Goal: Check status: Check status

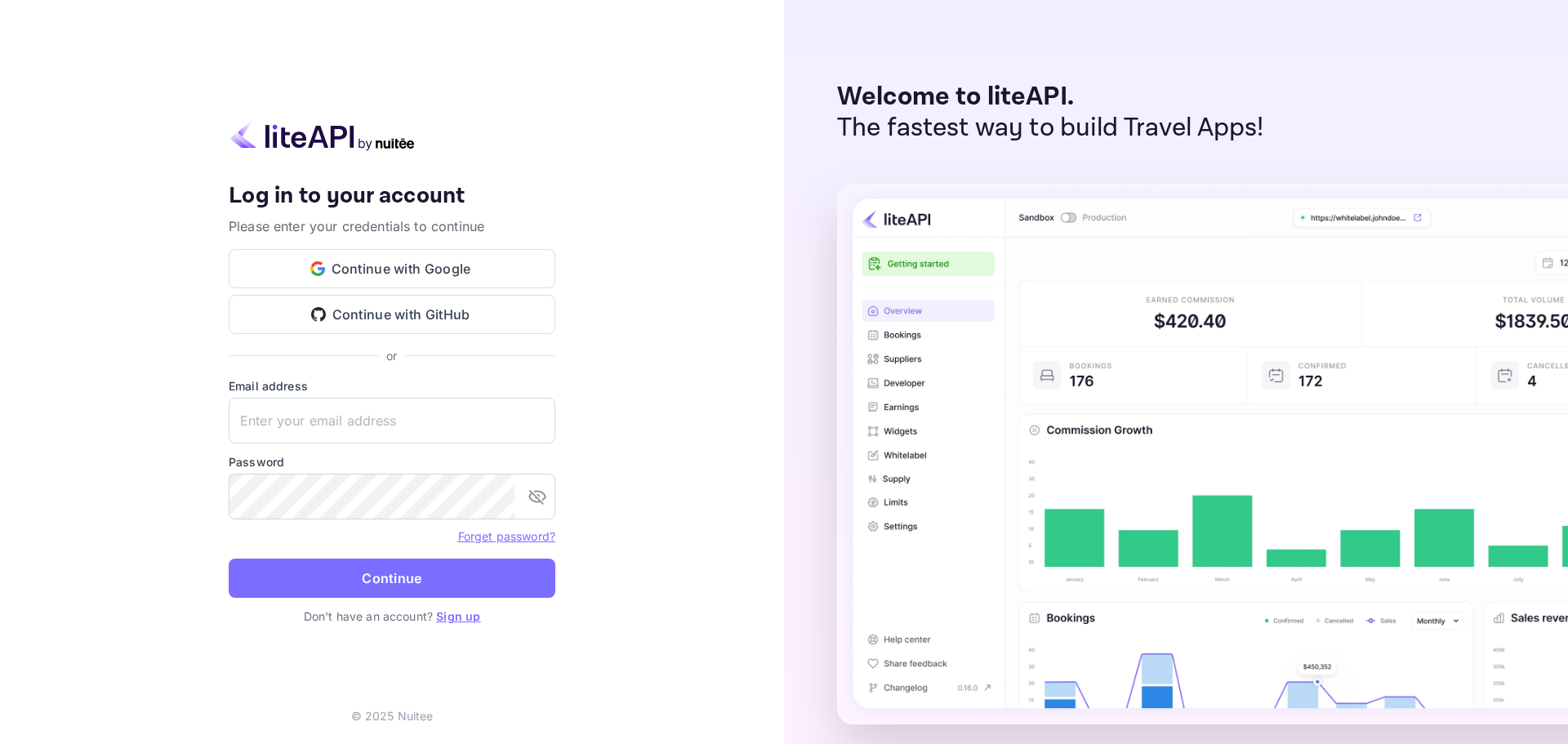
type input "[PERSON_NAME][EMAIL_ADDRESS][DOMAIN_NAME]"
click at [410, 585] on button "Continue" at bounding box center [392, 578] width 327 height 39
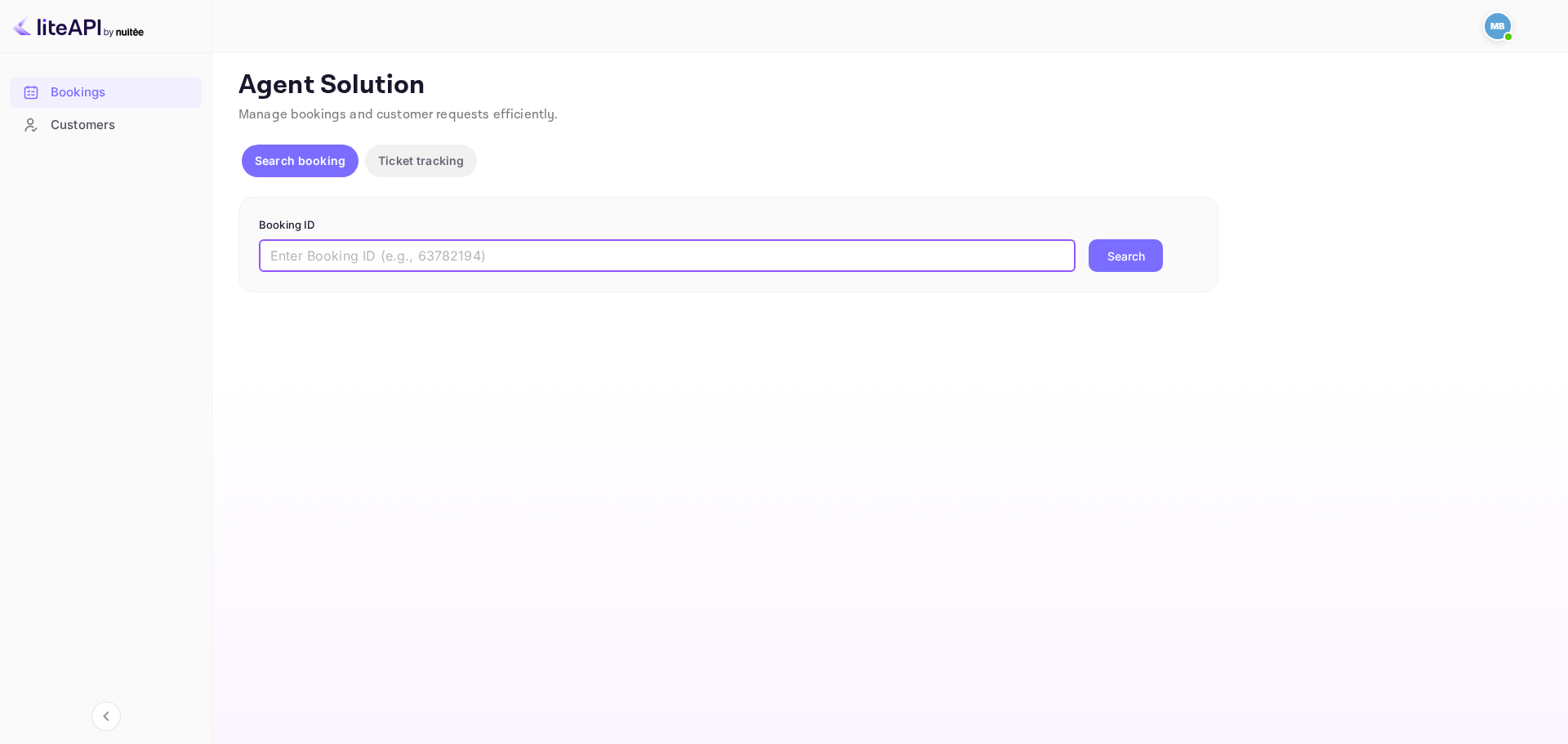
click at [459, 247] on input "text" at bounding box center [667, 256] width 816 height 33
paste input "9605919"
type input "9605919"
click at [1113, 254] on button "Search" at bounding box center [1126, 256] width 75 height 33
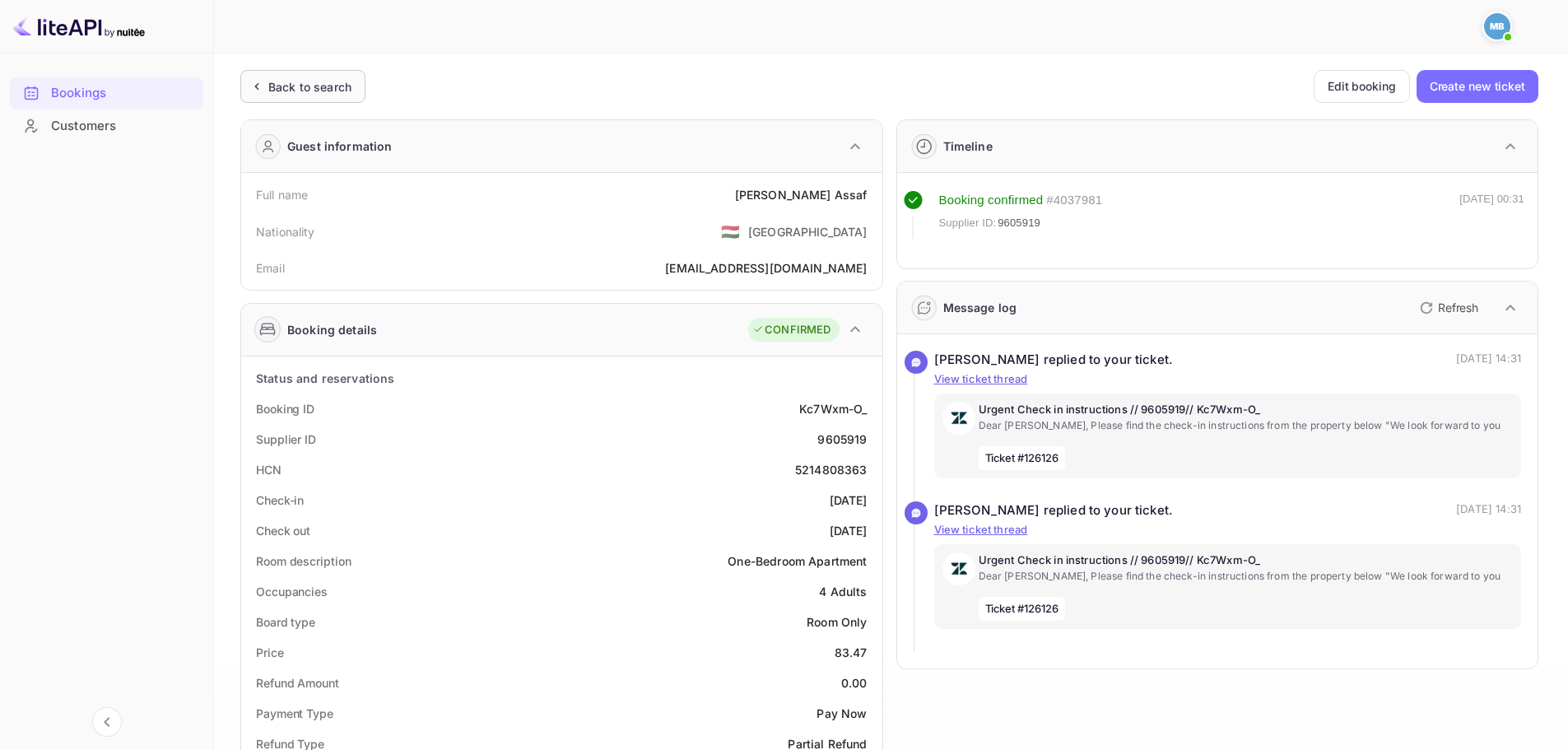
click at [289, 82] on div "Back to search" at bounding box center [310, 87] width 84 height 17
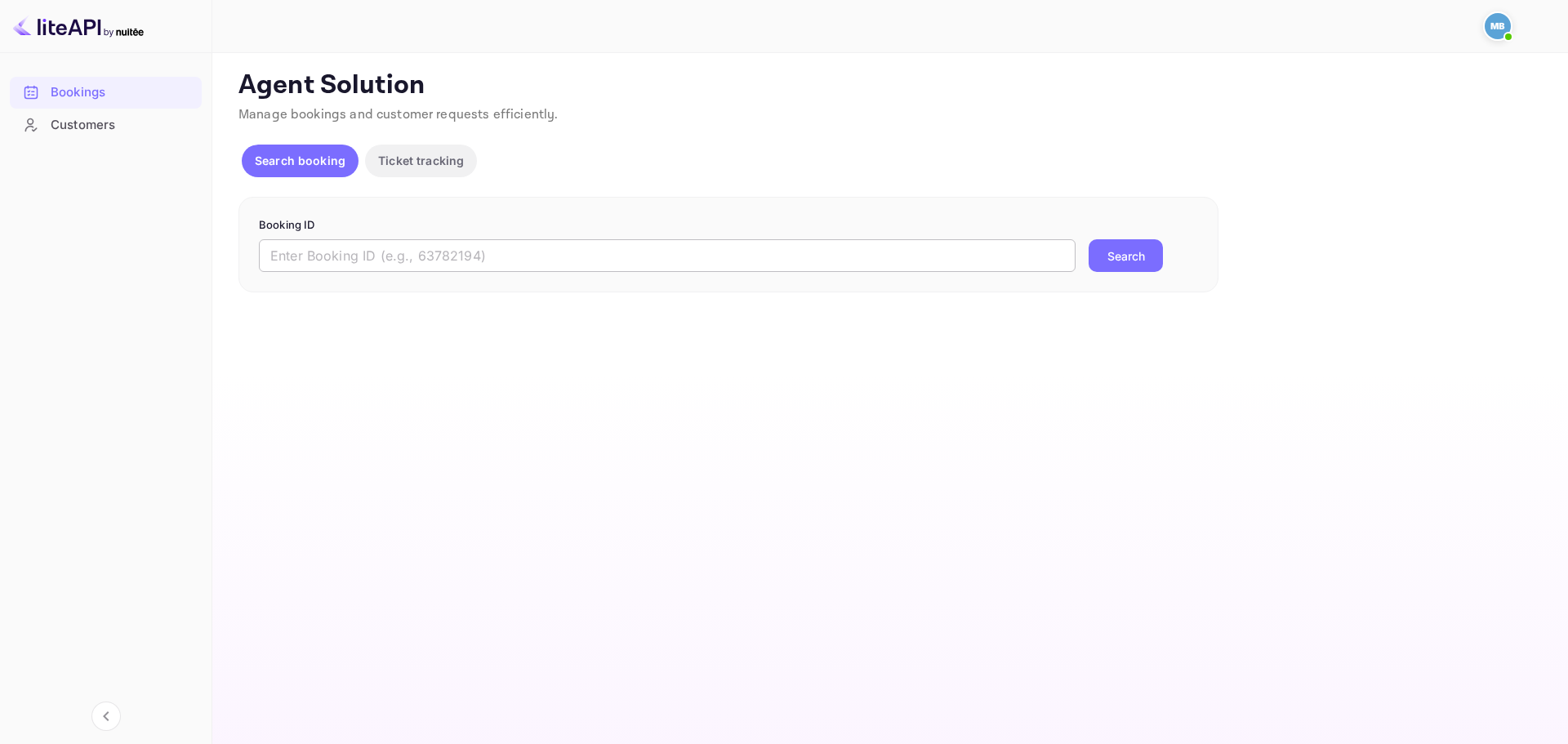
drag, startPoint x: 563, startPoint y: 248, endPoint x: 594, endPoint y: 263, distance: 34.4
click at [563, 248] on input "text" at bounding box center [667, 256] width 816 height 33
paste input "9592401"
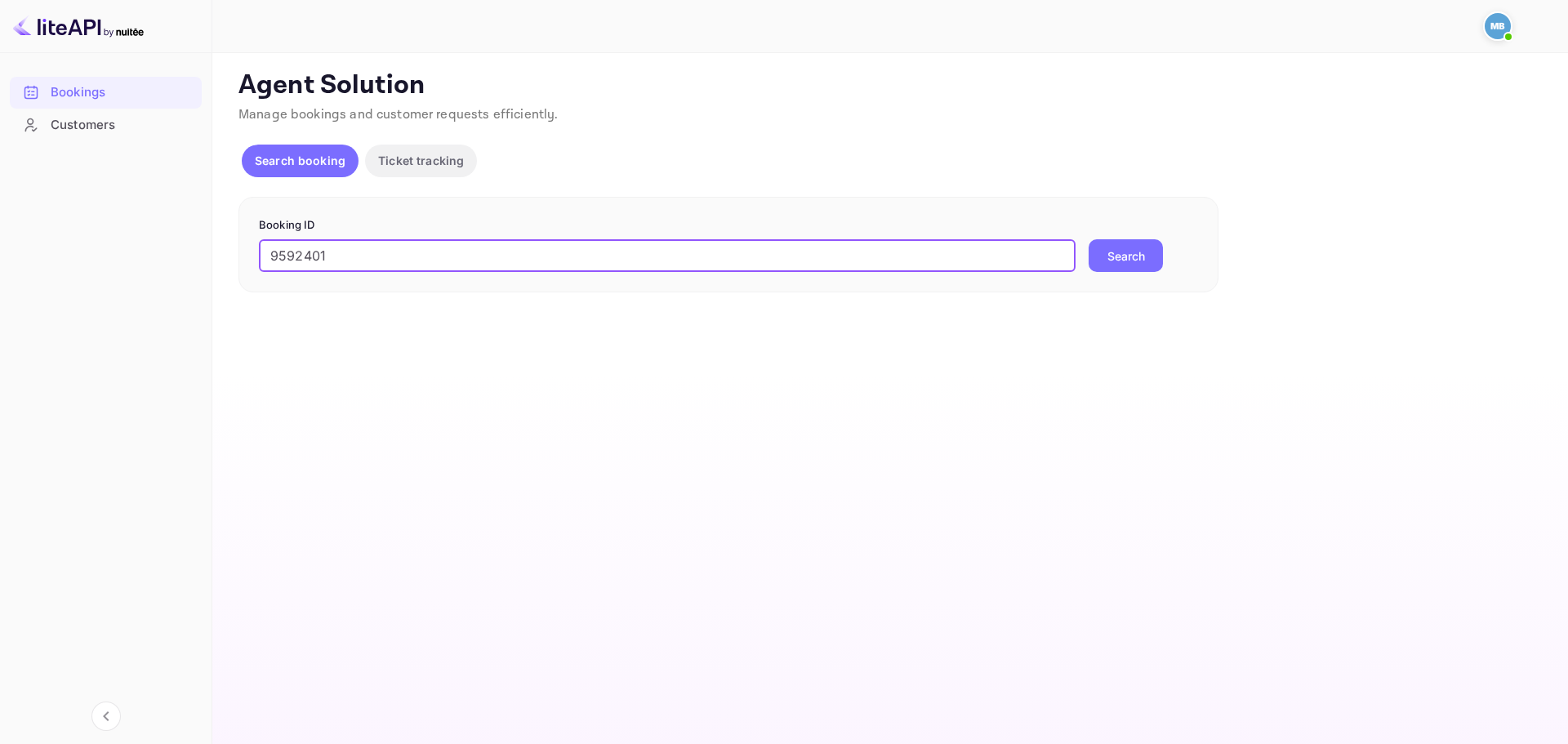
type input "9592401"
click at [1118, 258] on button "Search" at bounding box center [1126, 256] width 75 height 33
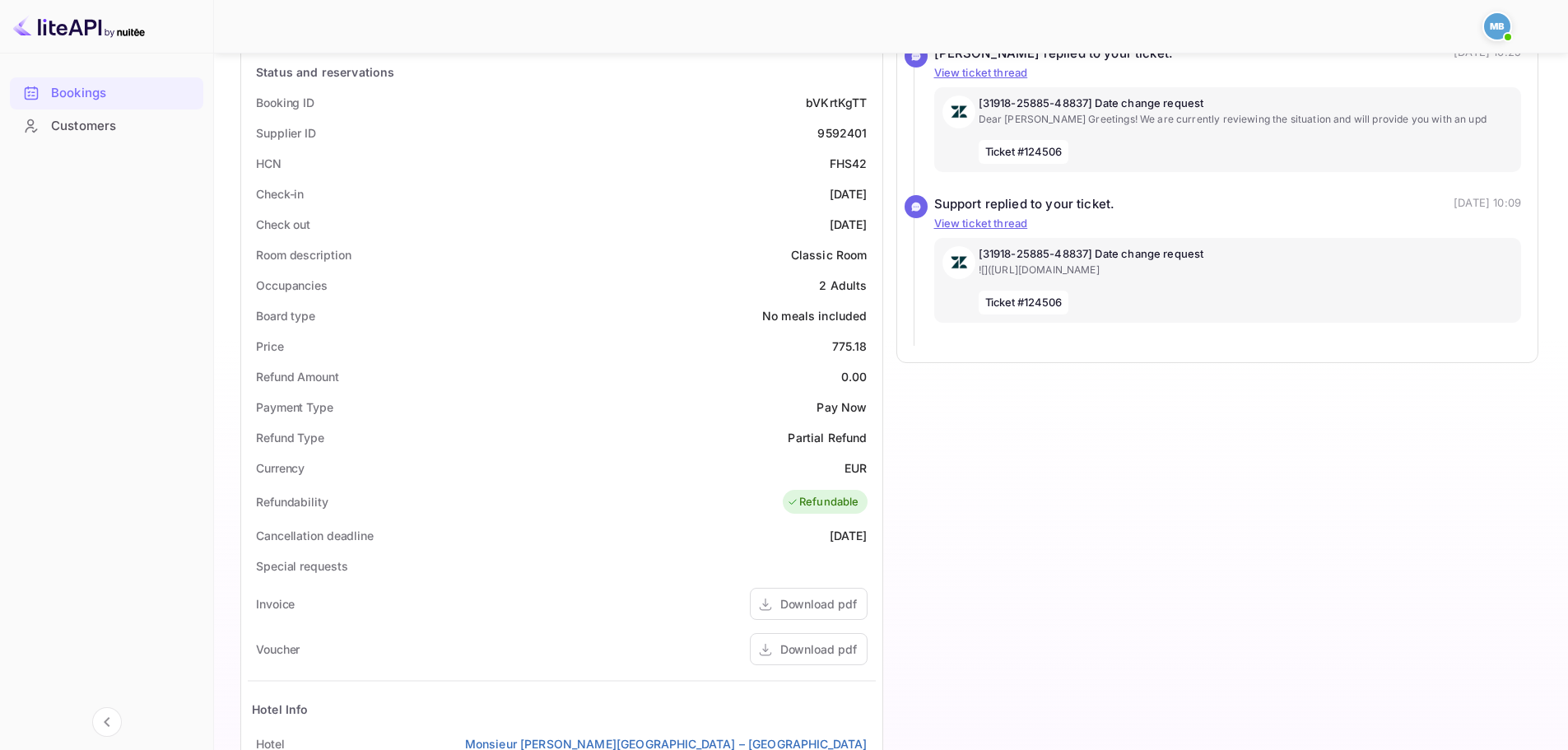
scroll to position [329, 0]
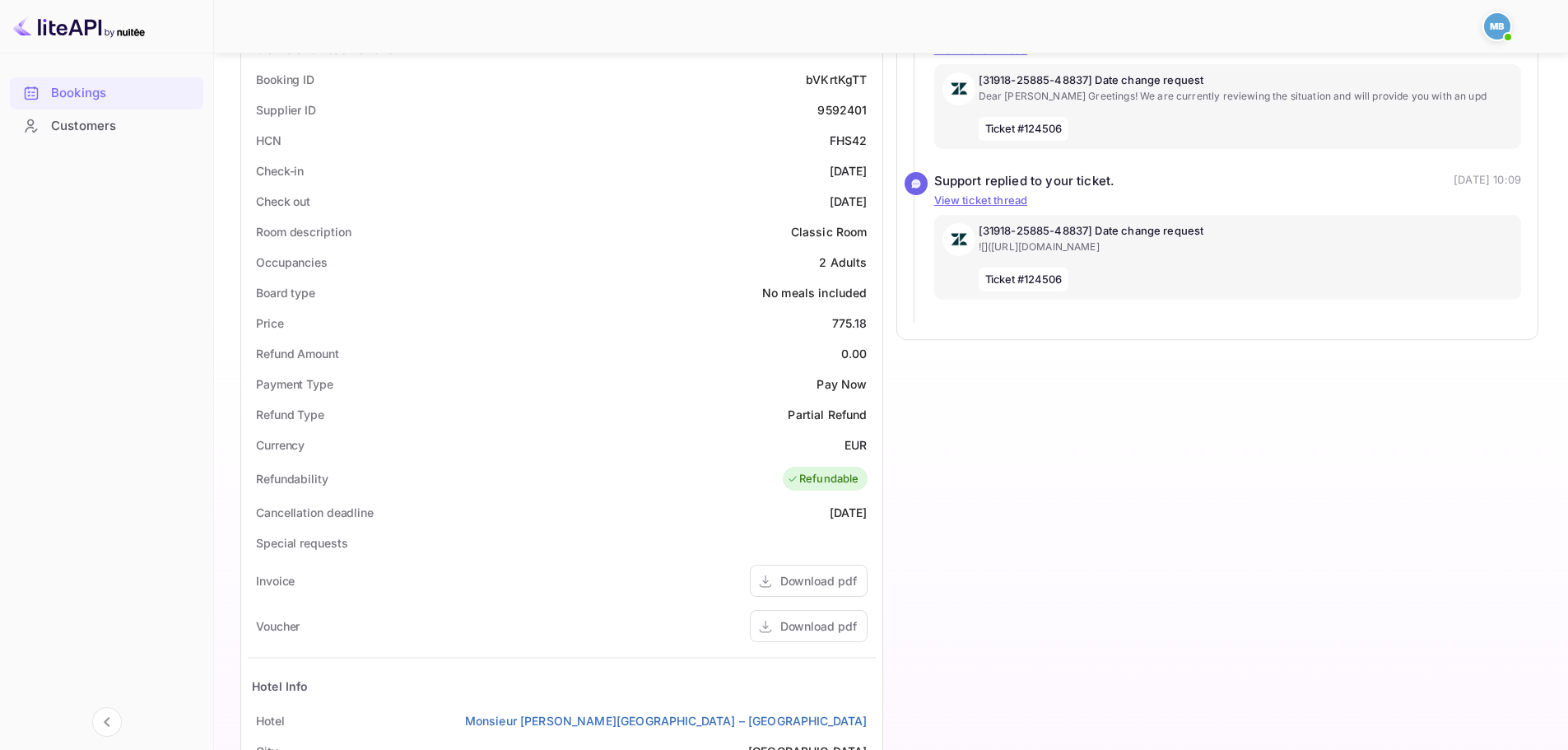
click at [969, 494] on div "Timeline Booking cancelled_with_charges # 4034699 Supplier ID: 9592401 [DATE] 0…" at bounding box center [1211, 376] width 656 height 1200
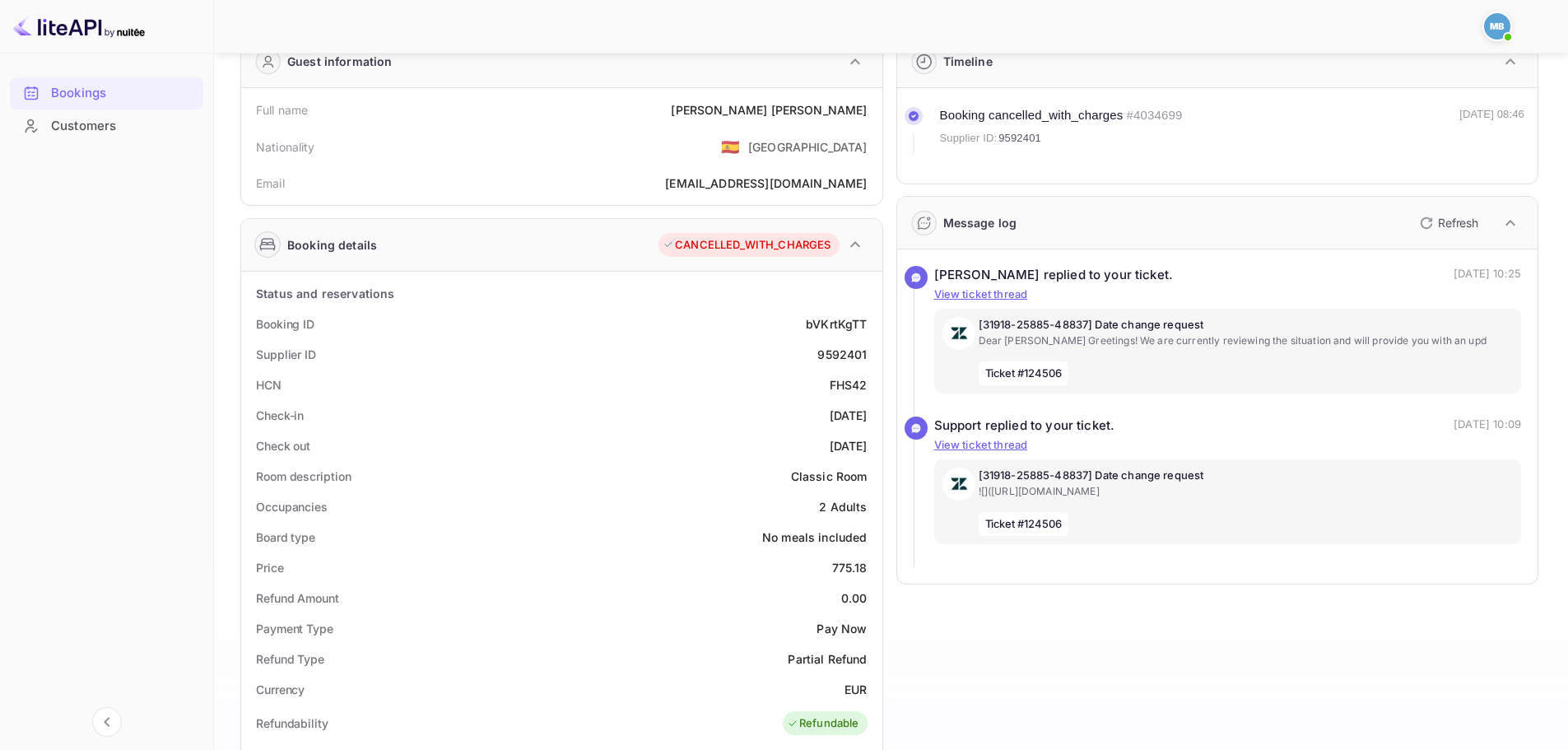
scroll to position [0, 0]
